Goal: Use online tool/utility: Utilize a website feature to perform a specific function

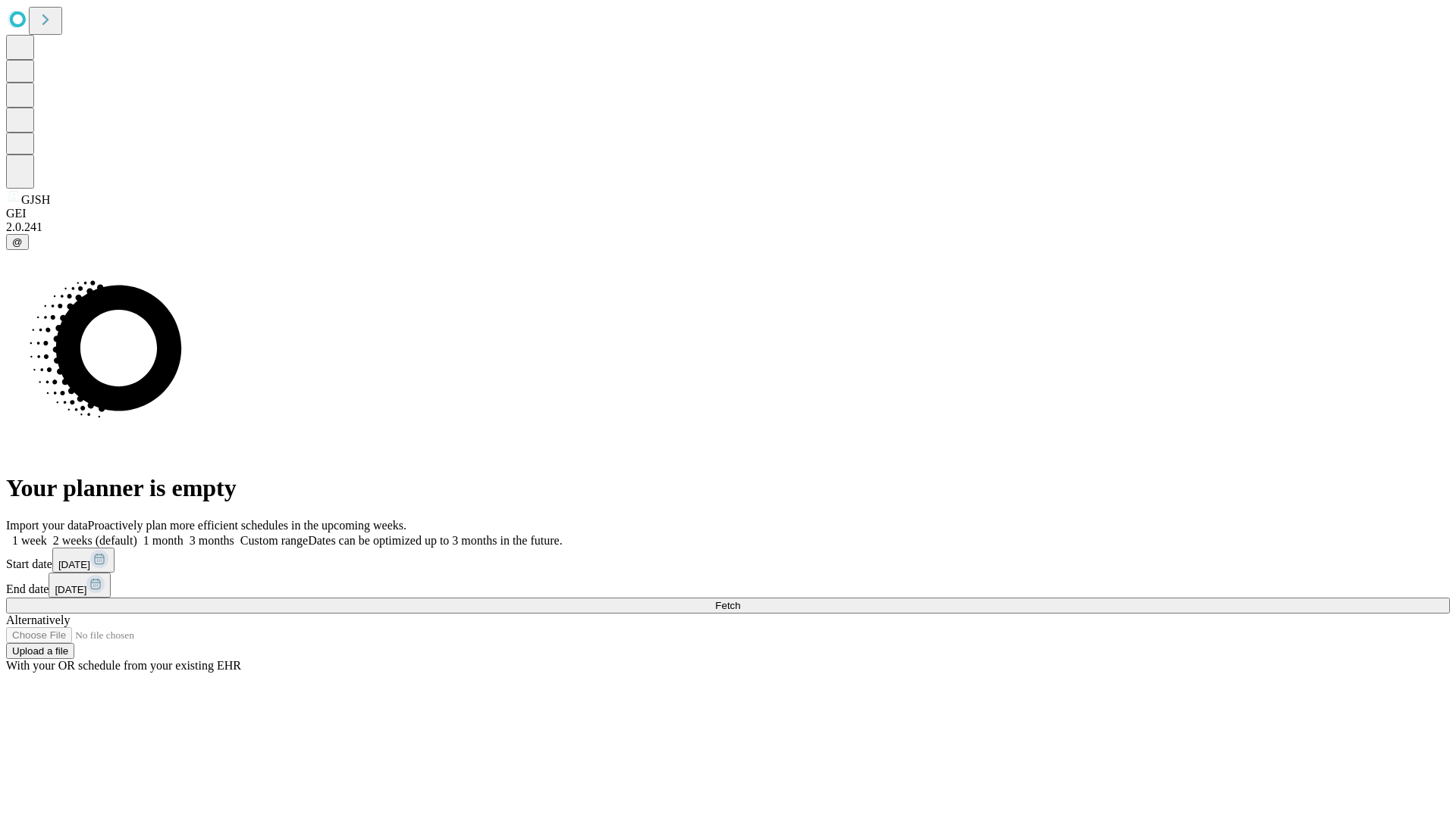
click at [740, 600] on span "Fetch" at bounding box center [728, 606] width 25 height 12
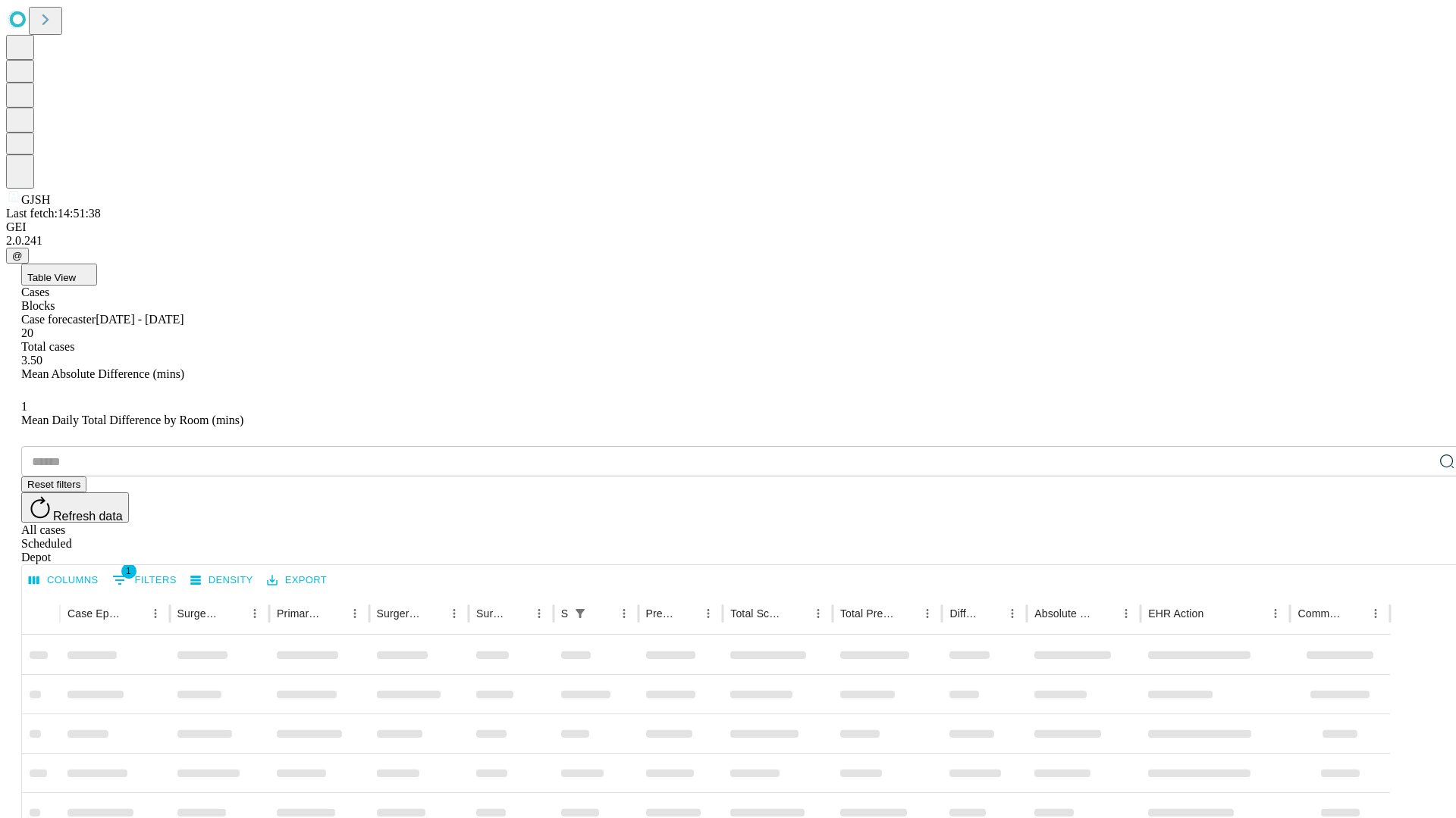
click at [76, 272] on span "Table View" at bounding box center [51, 277] width 49 height 12
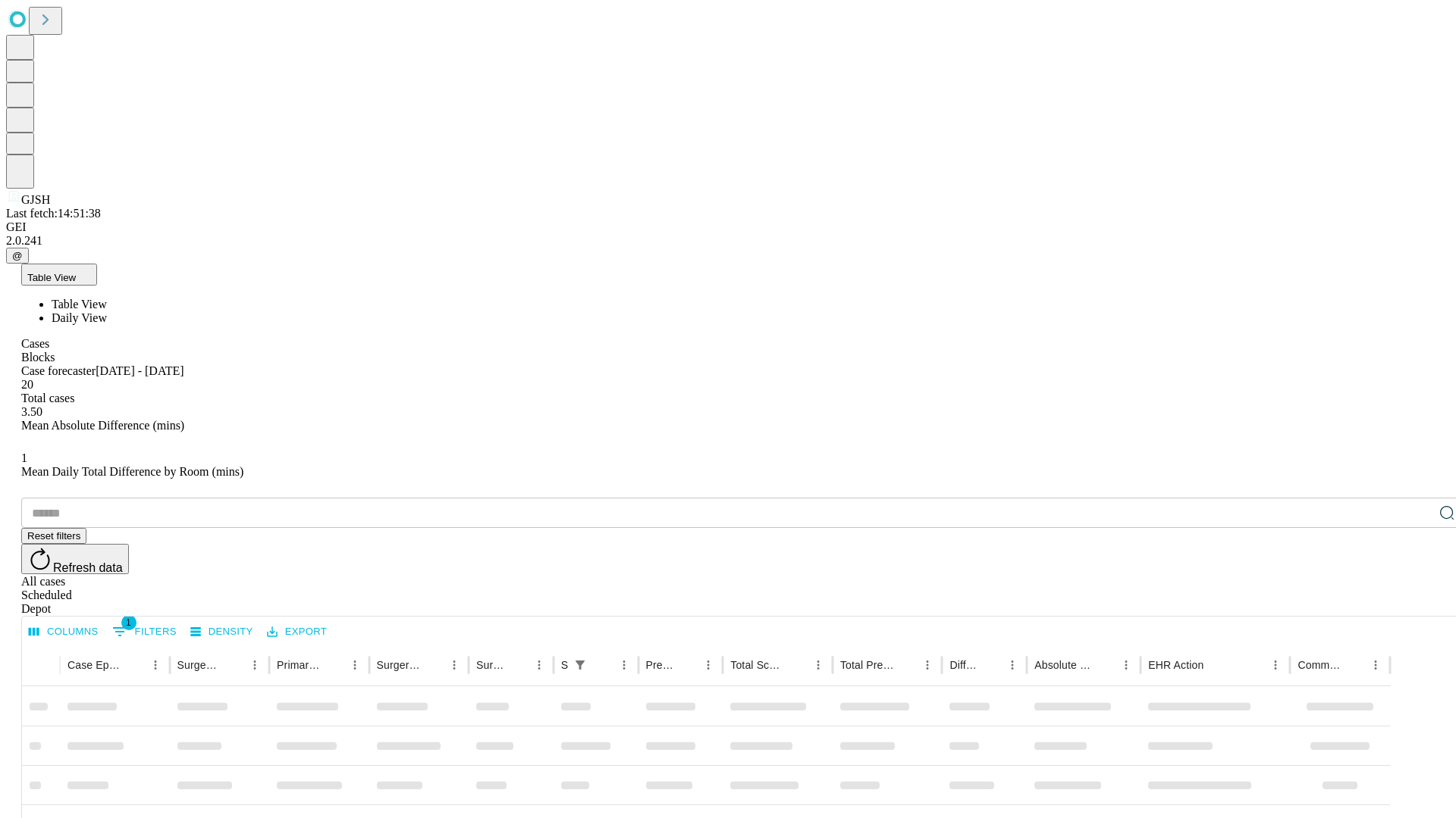
click at [107, 311] on span "Daily View" at bounding box center [78, 318] width 55 height 13
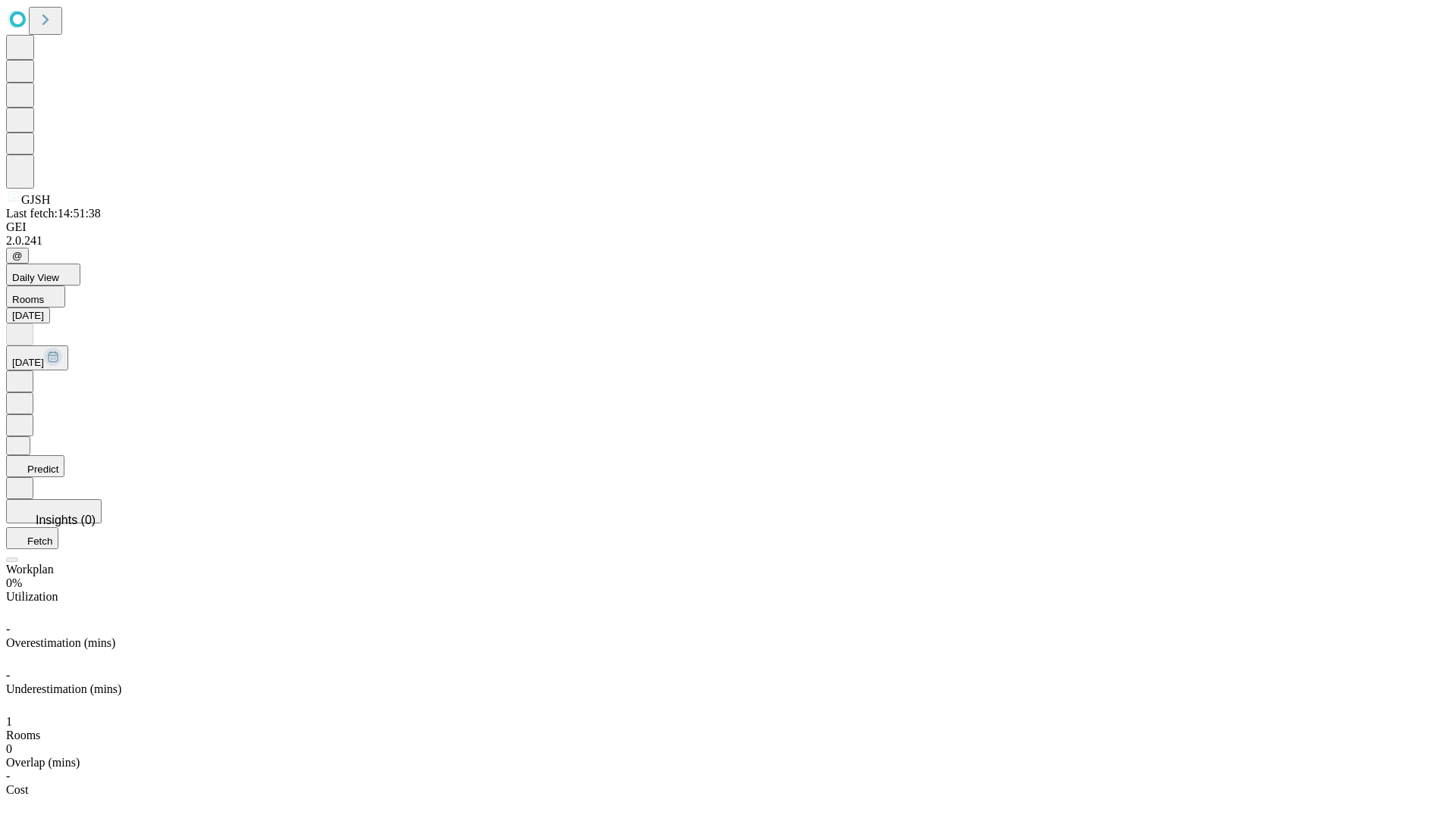
click at [65, 455] on button "Predict" at bounding box center [35, 466] width 59 height 22
